Goal: Task Accomplishment & Management: Use online tool/utility

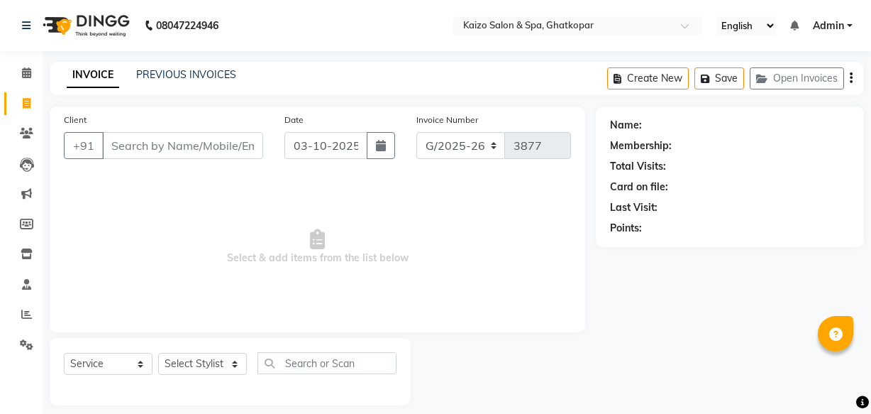
select select "service"
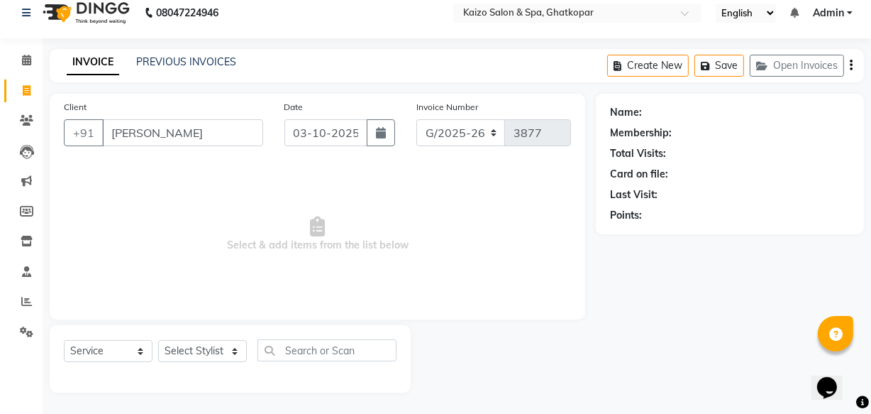
type input "J"
type input "K"
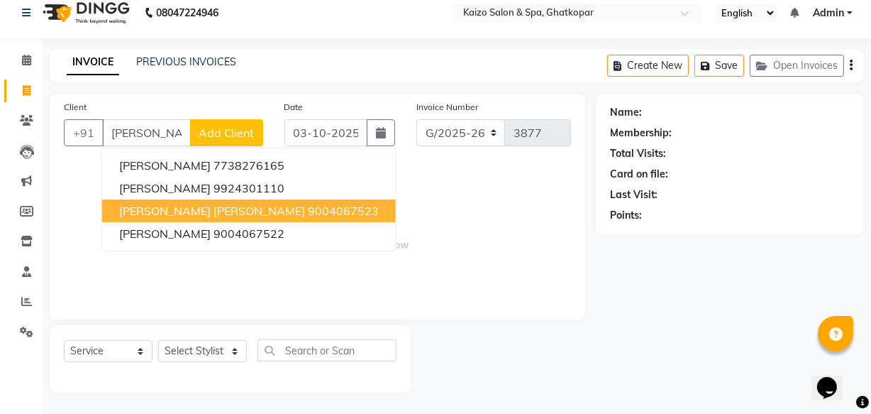
click at [199, 206] on span "[PERSON_NAME] [PERSON_NAME]" at bounding box center [212, 211] width 186 height 14
type input "9004067523"
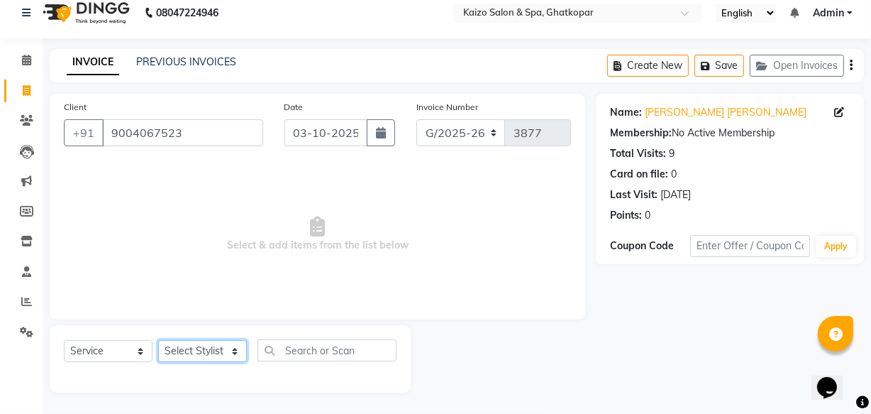
drag, startPoint x: 192, startPoint y: 358, endPoint x: 192, endPoint y: 348, distance: 9.2
click at [192, 354] on select "Select Stylist [PERSON_NAME] ANJALI [PERSON_NAME] [PERSON_NAME] Front Desk [PER…" at bounding box center [202, 351] width 89 height 22
select select "63173"
click at [158, 340] on select "Select Stylist [PERSON_NAME] ANJALI [PERSON_NAME] [PERSON_NAME] Front Desk [PER…" at bounding box center [202, 351] width 89 height 22
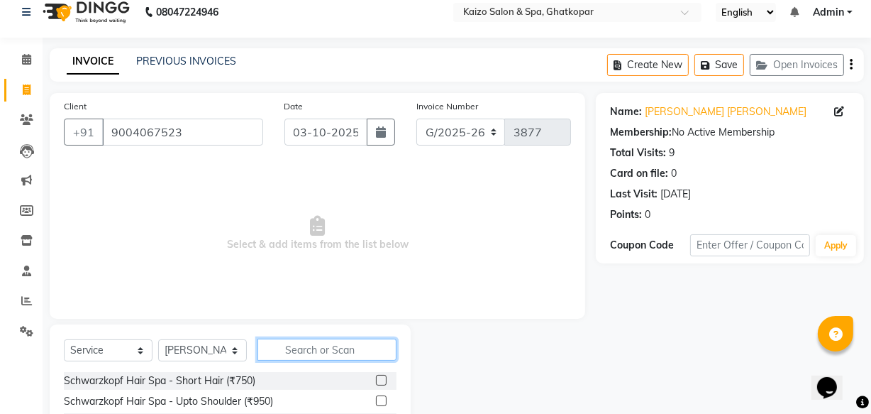
click at [307, 353] on input "text" at bounding box center [326, 349] width 139 height 22
type input "WAXI"
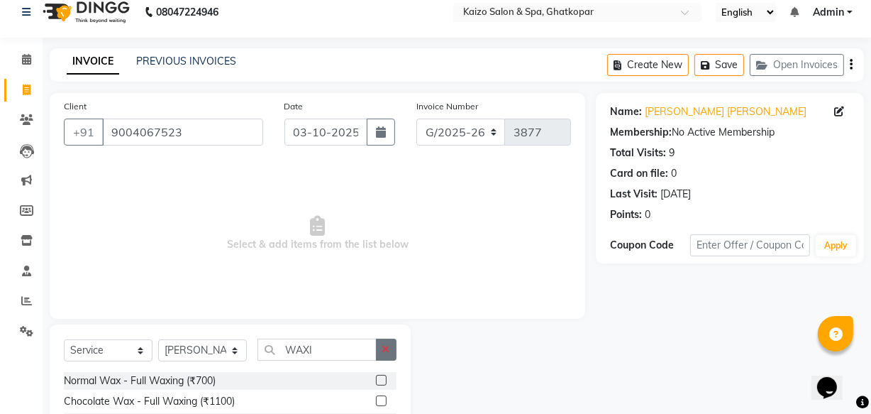
drag, startPoint x: 384, startPoint y: 399, endPoint x: 393, endPoint y: 356, distance: 43.5
click at [384, 397] on label at bounding box center [381, 400] width 11 height 11
click at [384, 397] on input "checkbox" at bounding box center [380, 401] width 9 height 9
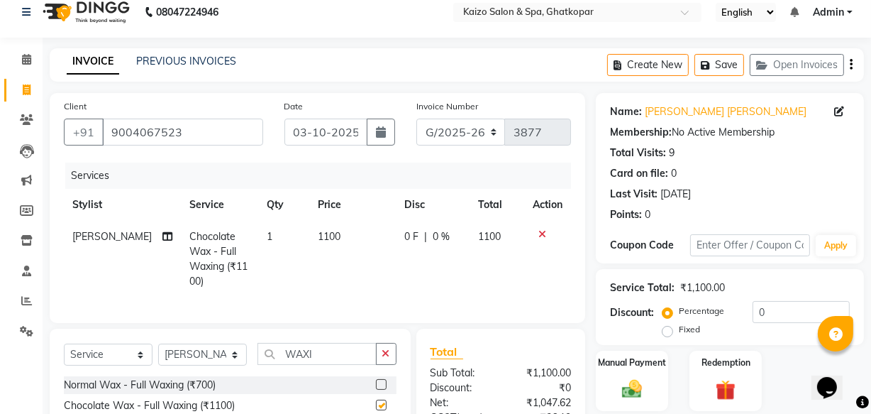
scroll to position [155, 0]
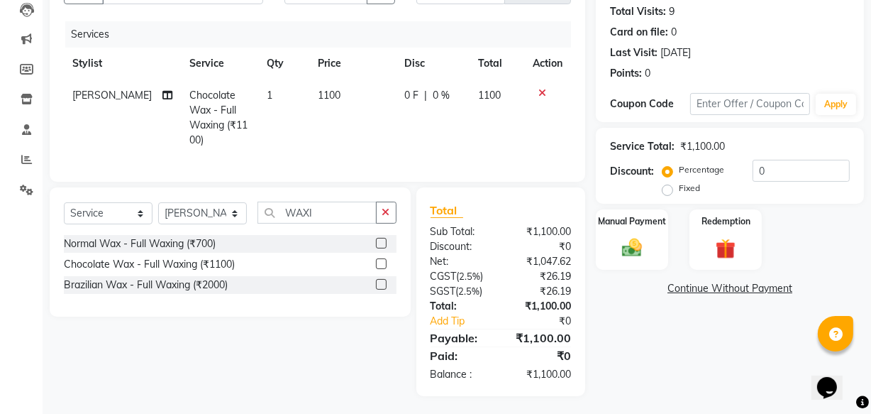
checkbox input "false"
click at [626, 248] on img at bounding box center [632, 247] width 34 height 24
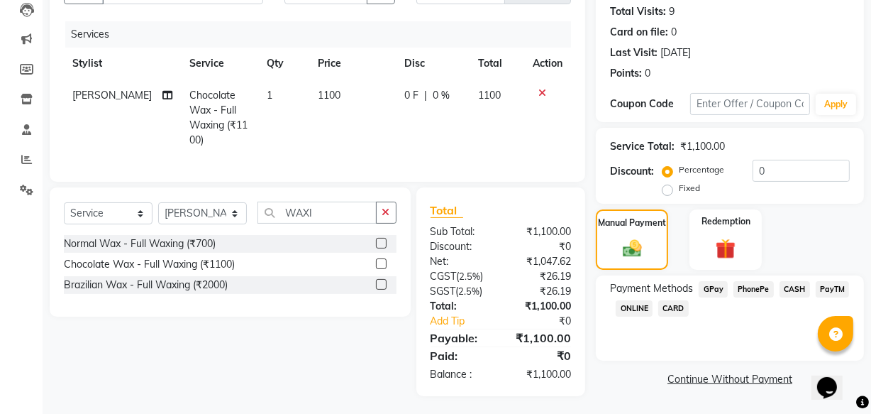
click at [757, 285] on span "PhonePe" at bounding box center [753, 289] width 40 height 16
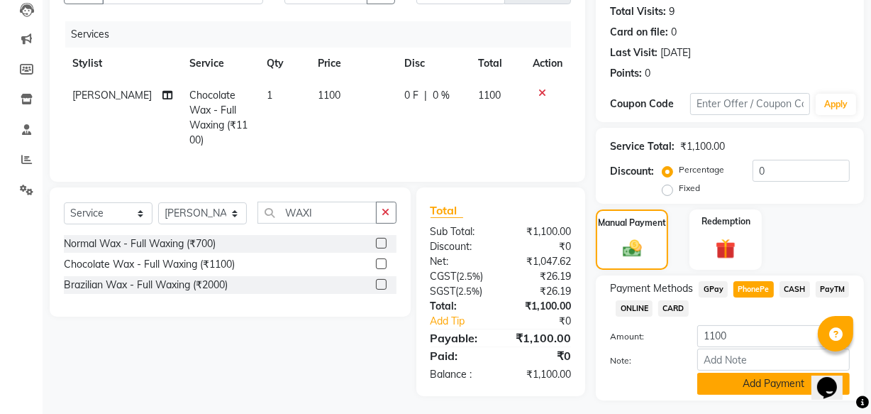
click at [768, 385] on button "Add Payment" at bounding box center [773, 383] width 153 height 22
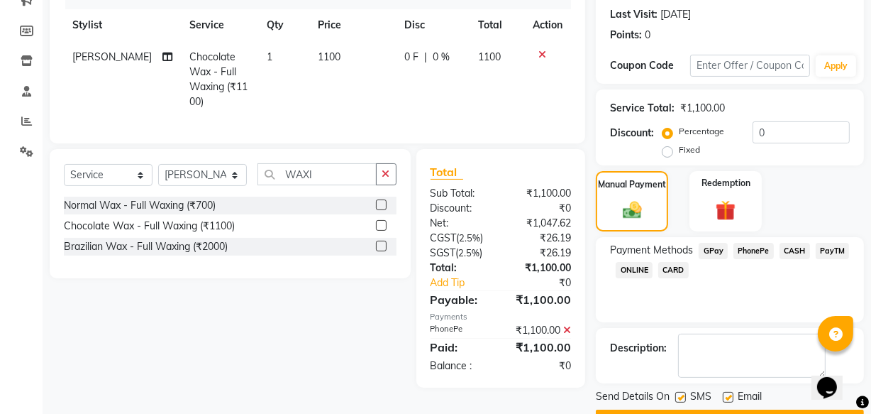
scroll to position [231, 0]
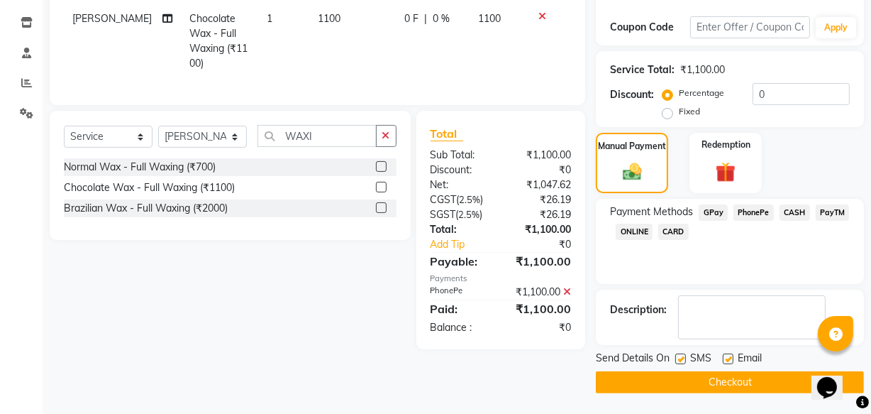
click at [677, 356] on label at bounding box center [680, 358] width 11 height 11
click at [677, 356] on input "checkbox" at bounding box center [679, 359] width 9 height 9
checkbox input "false"
click at [731, 357] on label at bounding box center [728, 358] width 11 height 11
click at [731, 357] on input "checkbox" at bounding box center [727, 359] width 9 height 9
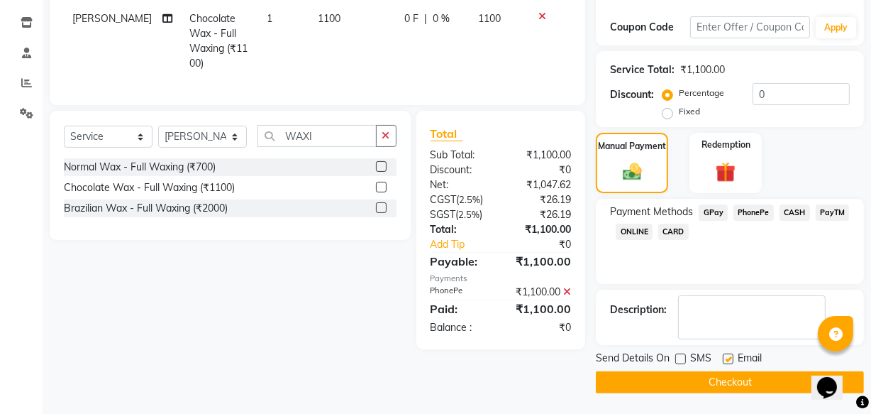
checkbox input "false"
click at [726, 378] on button "Checkout" at bounding box center [730, 382] width 268 height 22
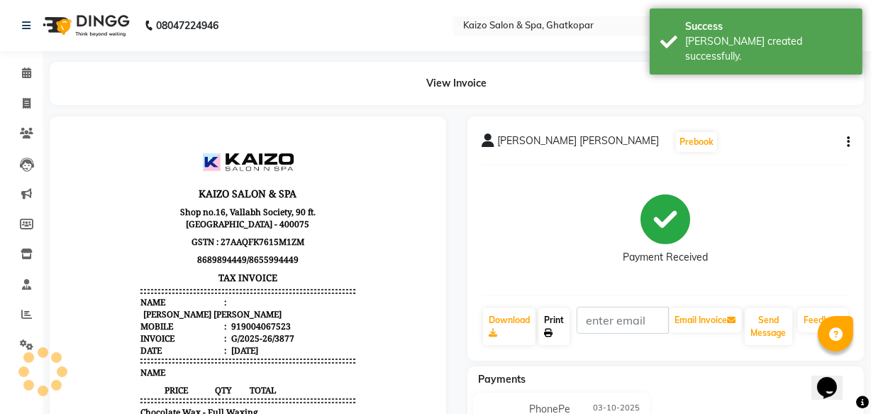
click at [558, 320] on link "Print" at bounding box center [553, 326] width 31 height 37
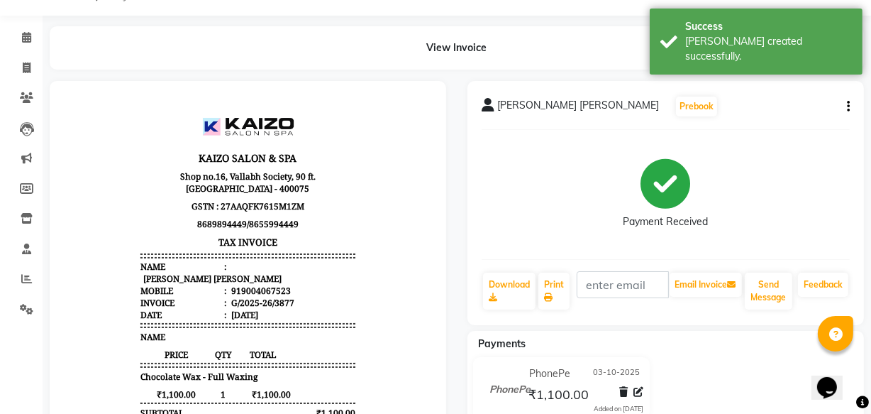
scroll to position [64, 0]
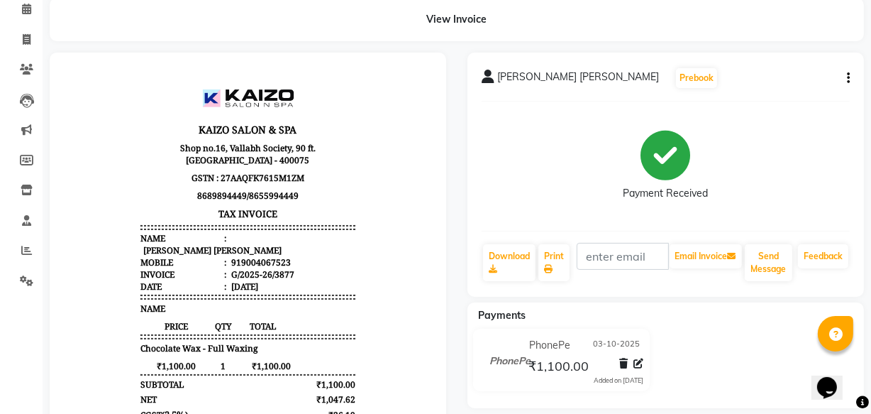
select select "service"
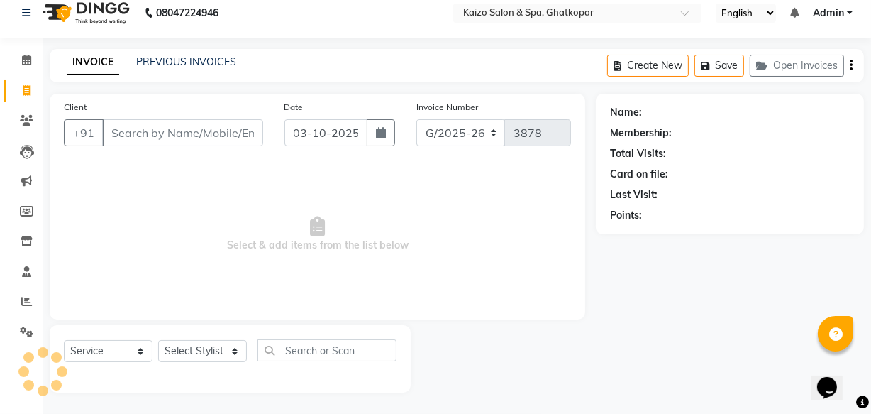
scroll to position [13, 0]
paste input "[PERSON_NAME] 9819457765"
click at [113, 140] on input "[PERSON_NAME] 9819457765" at bounding box center [146, 132] width 89 height 27
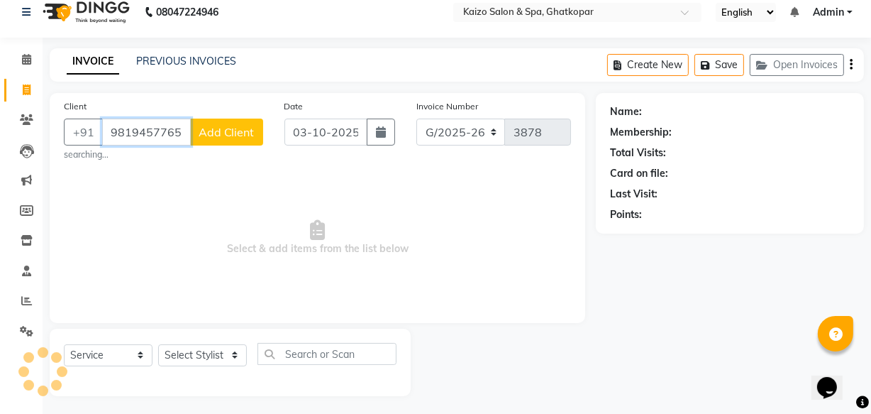
scroll to position [0, 4]
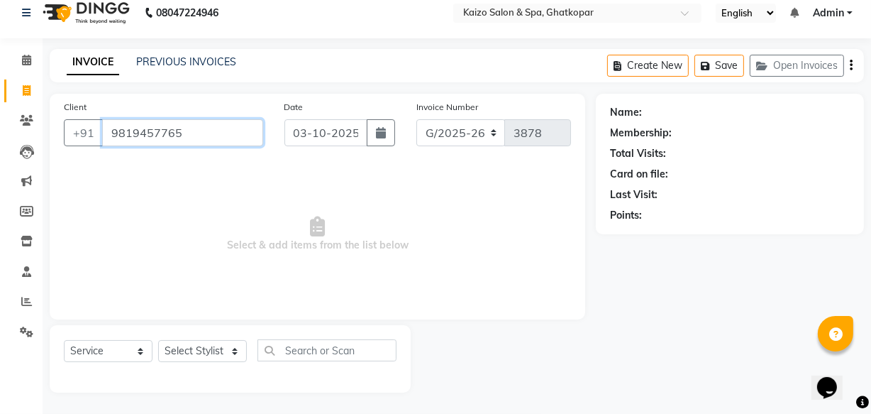
type input "9819457765"
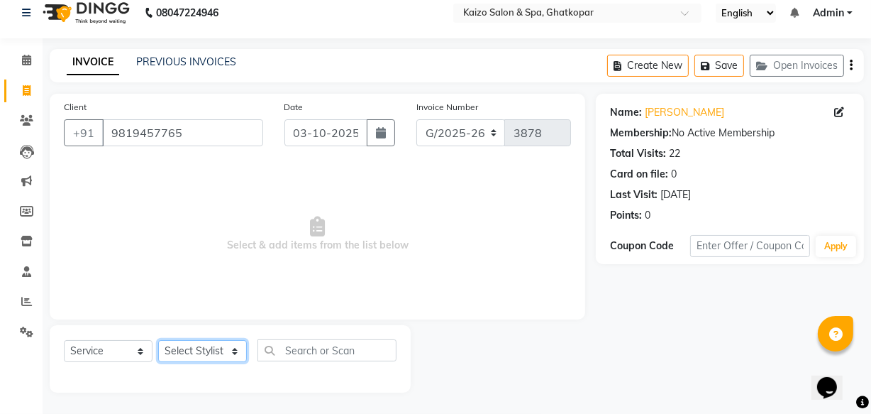
click at [184, 349] on select "Select Stylist [PERSON_NAME] ANJALI [PERSON_NAME] [PERSON_NAME] Front Desk [PER…" at bounding box center [202, 351] width 89 height 22
